Goal: Information Seeking & Learning: Learn about a topic

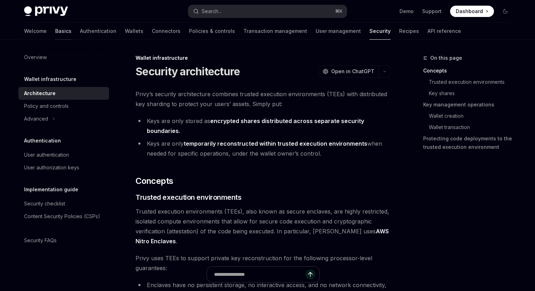
click at [55, 31] on link "Basics" at bounding box center [63, 31] width 16 height 17
type textarea "*"
